Goal: Transaction & Acquisition: Purchase product/service

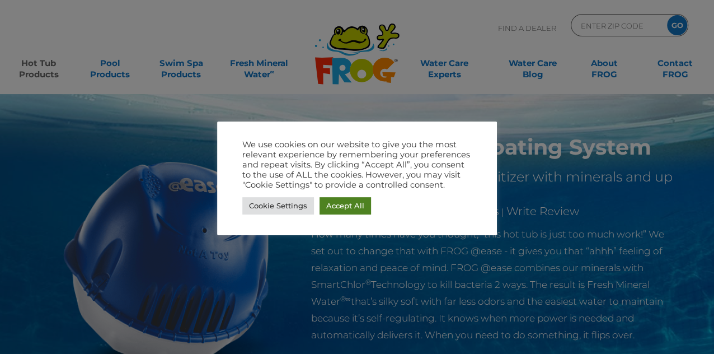
click at [341, 209] on link "Accept All" at bounding box center [345, 205] width 51 height 17
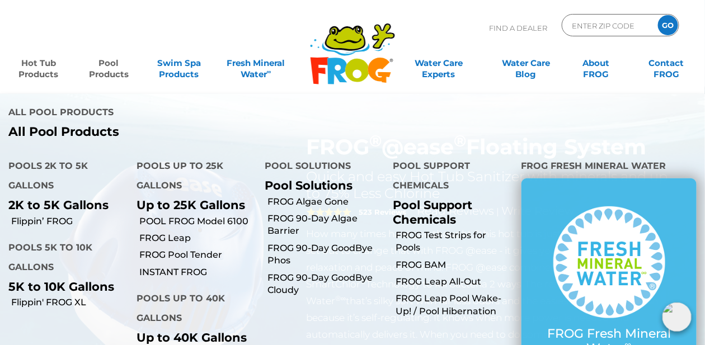
click at [118, 69] on link "Pool Products" at bounding box center [108, 63] width 55 height 22
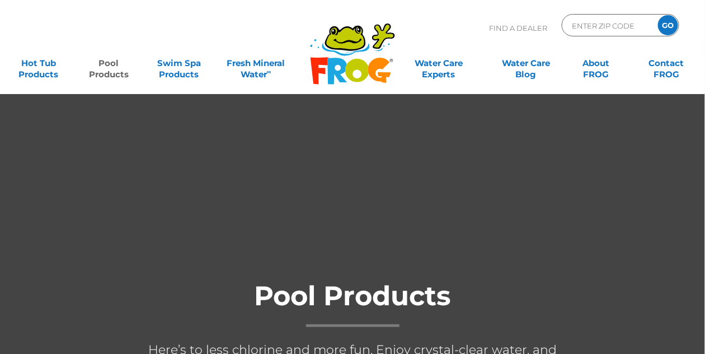
click at [118, 69] on link "Pool Products" at bounding box center [108, 63] width 55 height 22
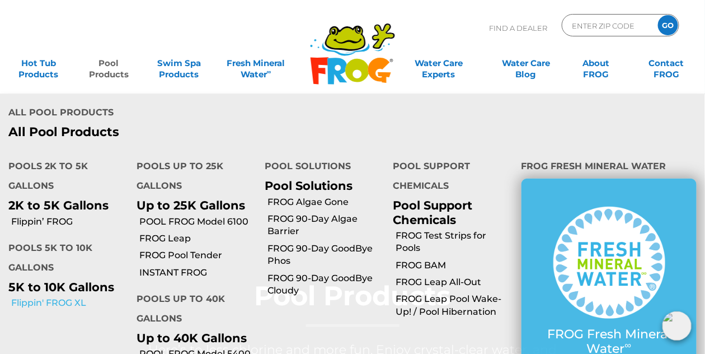
click at [31, 297] on link "Flippin' FROG XL" at bounding box center [69, 303] width 117 height 12
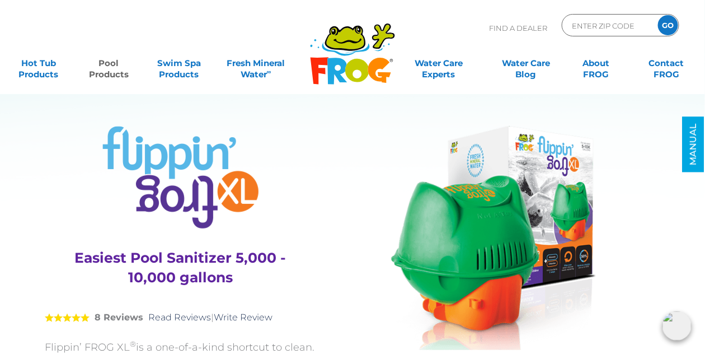
click at [602, 2] on div ".st130{clip-path:url(#SVGID_2_);fill-rule:evenodd;clip-rule:evenodd;fill:#C3CC0…" at bounding box center [352, 47] width 683 height 94
